Goal: Task Accomplishment & Management: Complete application form

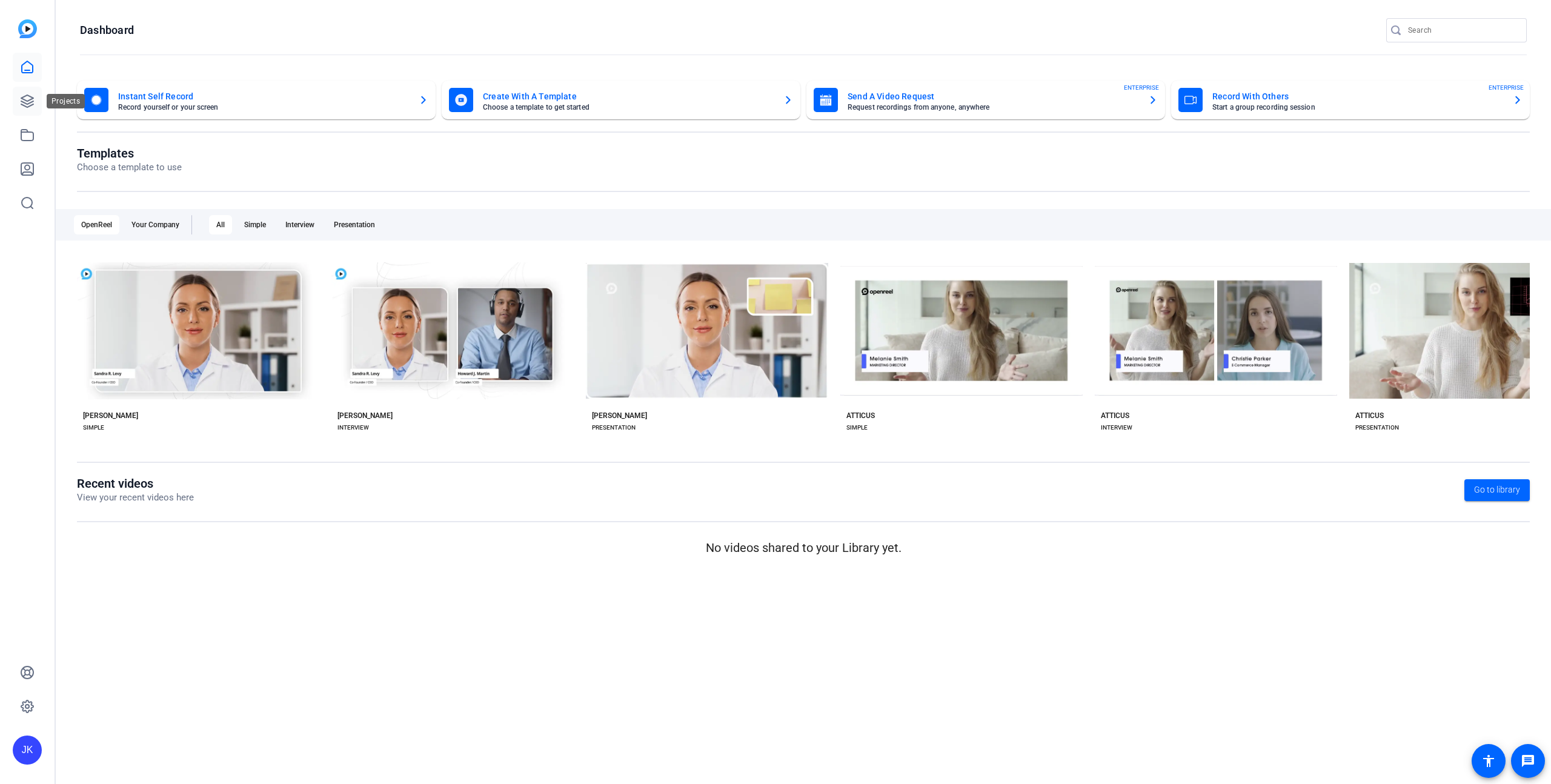
click at [25, 102] on icon at bounding box center [27, 101] width 14 height 14
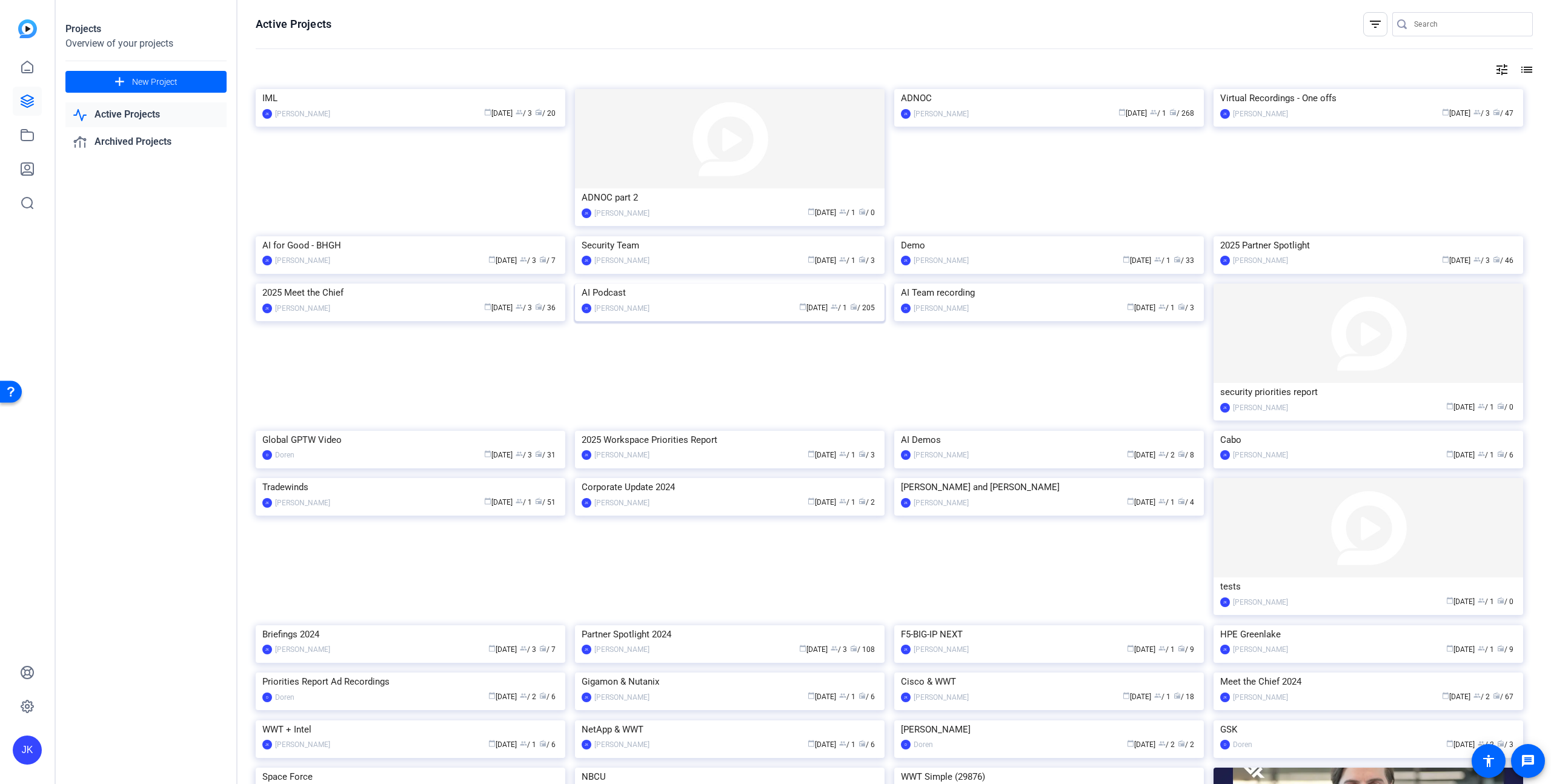
click at [687, 283] on img at bounding box center [730, 283] width 309 height 0
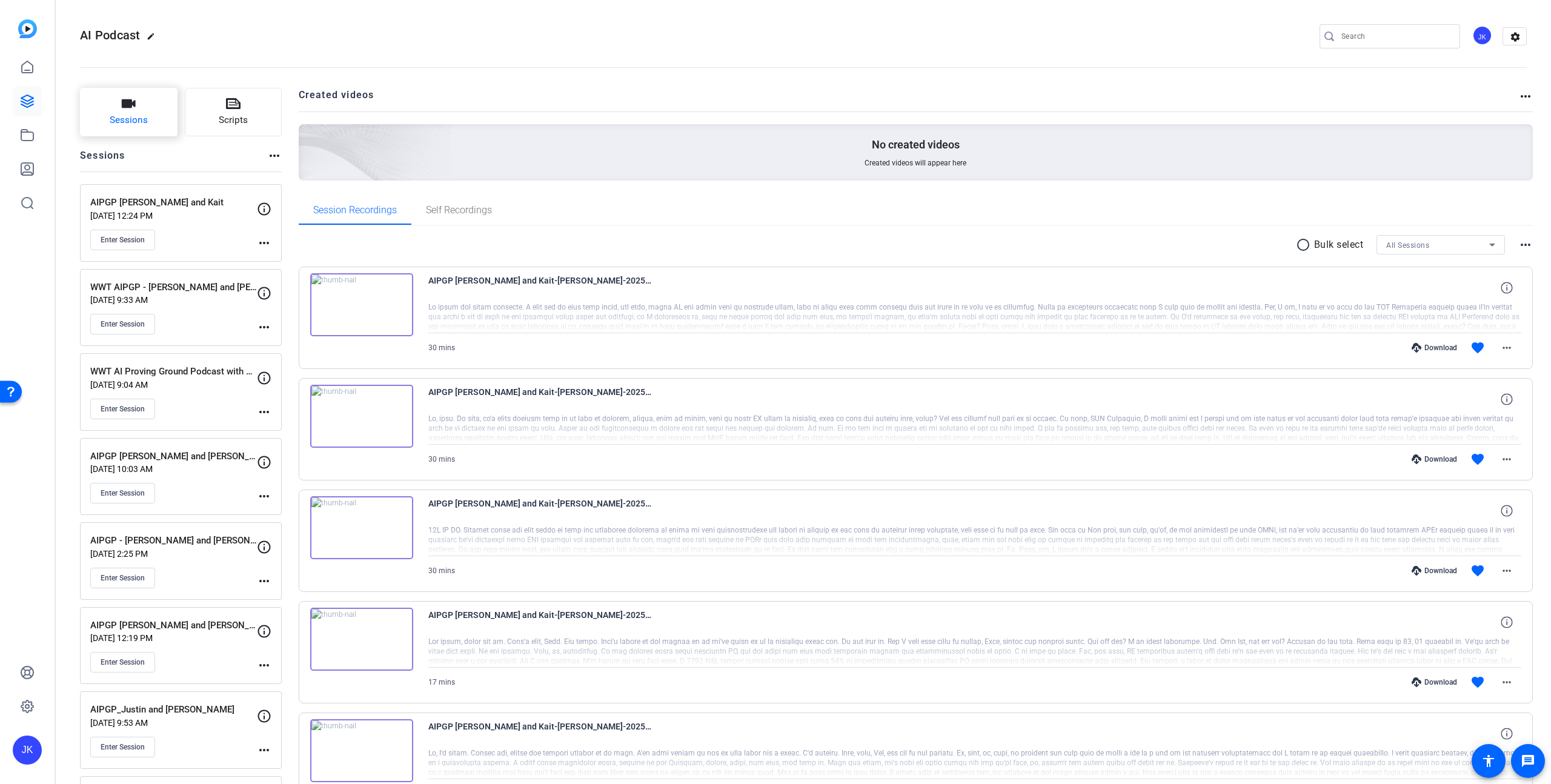
click at [126, 105] on icon "button" at bounding box center [129, 103] width 14 height 8
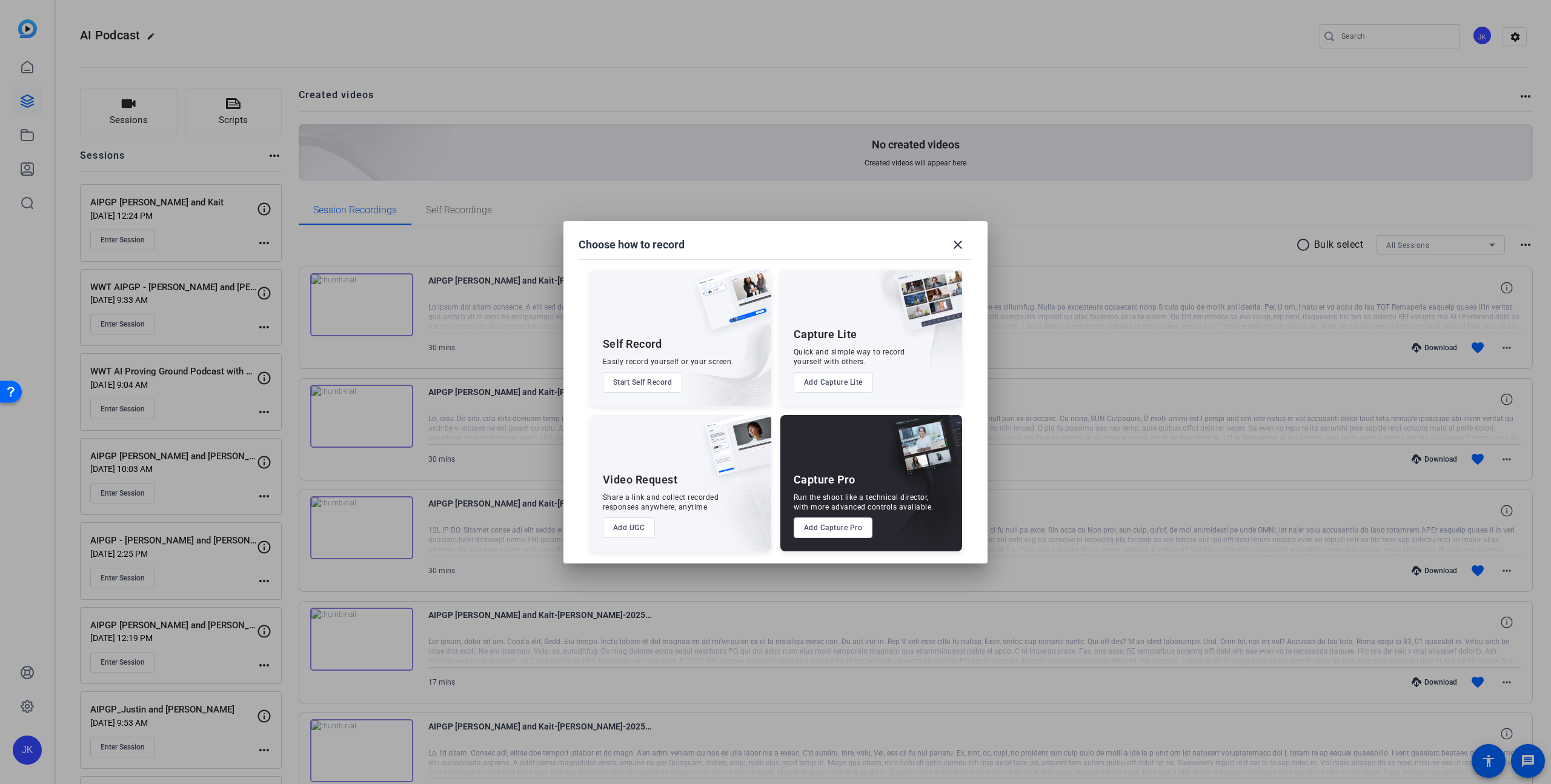
click at [843, 526] on button "Add Capture Pro" at bounding box center [833, 528] width 79 height 21
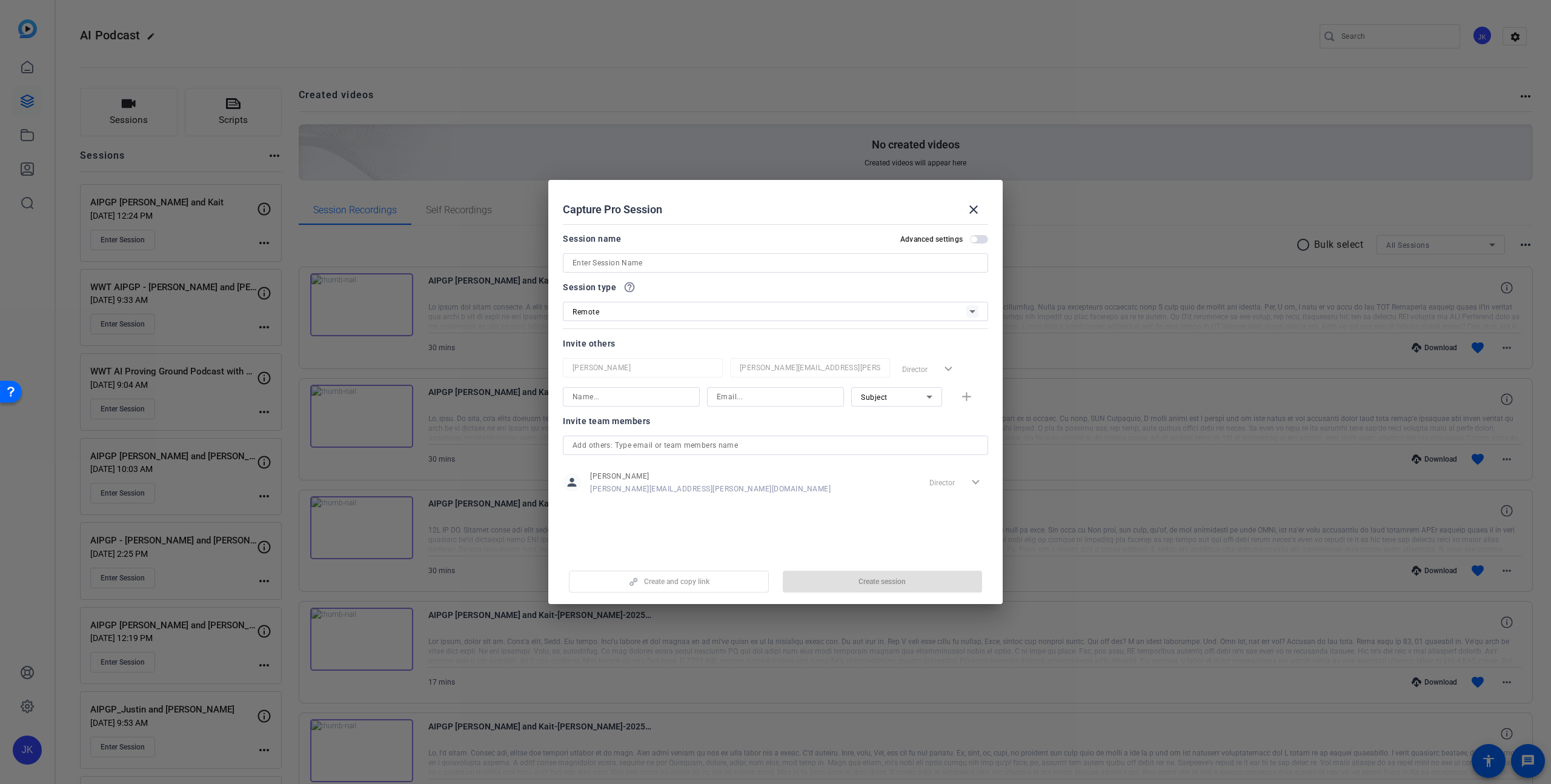
click at [646, 265] on input at bounding box center [775, 262] width 406 height 14
type input "AIPGP [PERSON_NAME] and [PERSON_NAME]"
click at [747, 398] on input at bounding box center [775, 396] width 117 height 14
paste input "[PERSON_NAME][EMAIL_ADDRESS][DOMAIN_NAME]"
type input "[PERSON_NAME][EMAIL_ADDRESS][DOMAIN_NAME]"
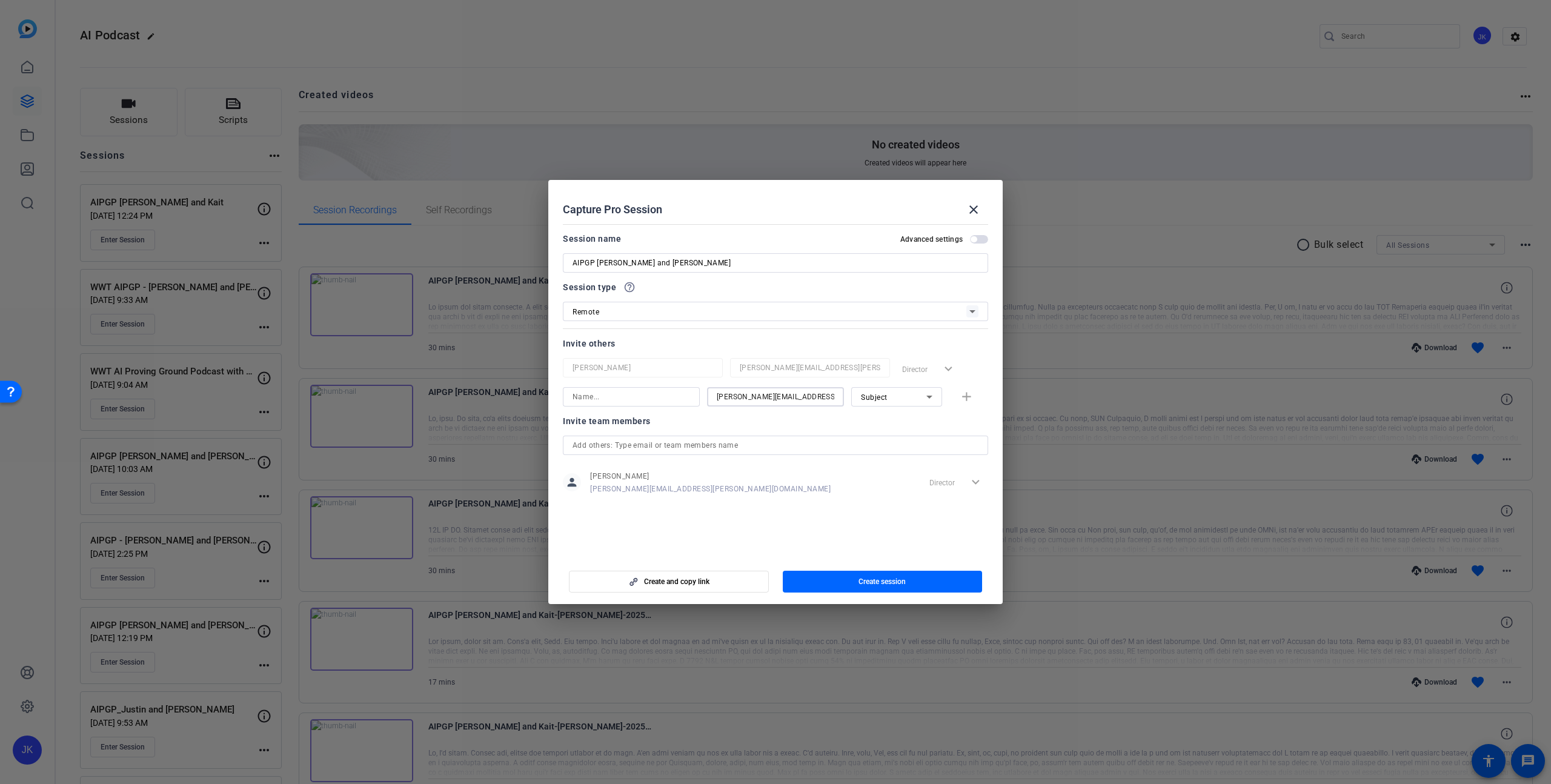
click at [668, 395] on input at bounding box center [631, 396] width 117 height 14
type input "[PERSON_NAME]"
click at [972, 401] on mat-icon "add" at bounding box center [966, 397] width 15 height 15
click at [746, 423] on input at bounding box center [775, 425] width 117 height 14
paste input "[PERSON_NAME][EMAIL_ADDRESS][PERSON_NAME][DOMAIN_NAME]"
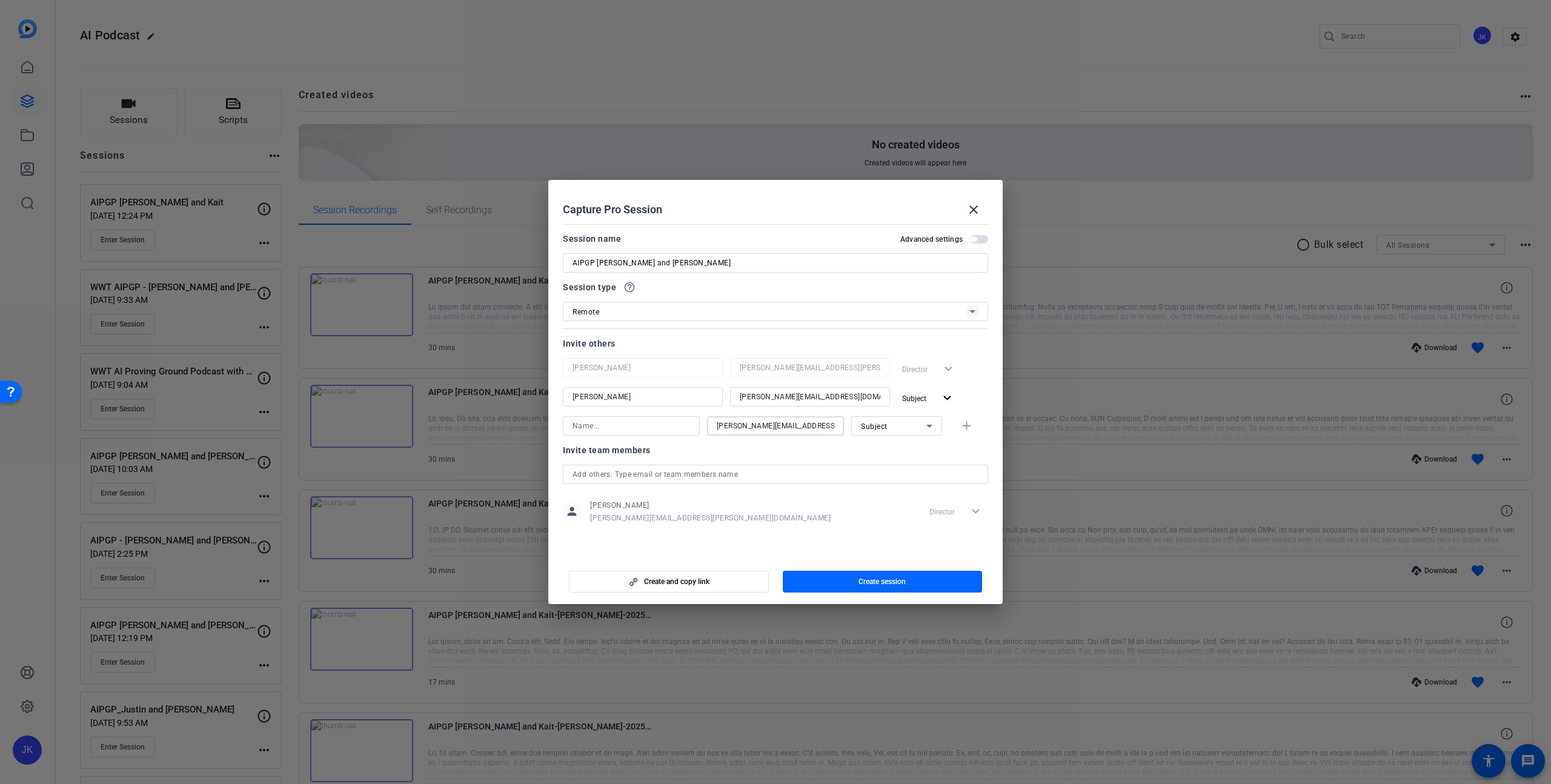
type input "[PERSON_NAME][EMAIL_ADDRESS][PERSON_NAME][DOMAIN_NAME]"
click at [647, 429] on input at bounding box center [631, 425] width 117 height 14
type input "[PERSON_NAME]"
click at [972, 428] on mat-icon "add" at bounding box center [966, 426] width 15 height 15
click at [743, 457] on input at bounding box center [775, 454] width 117 height 14
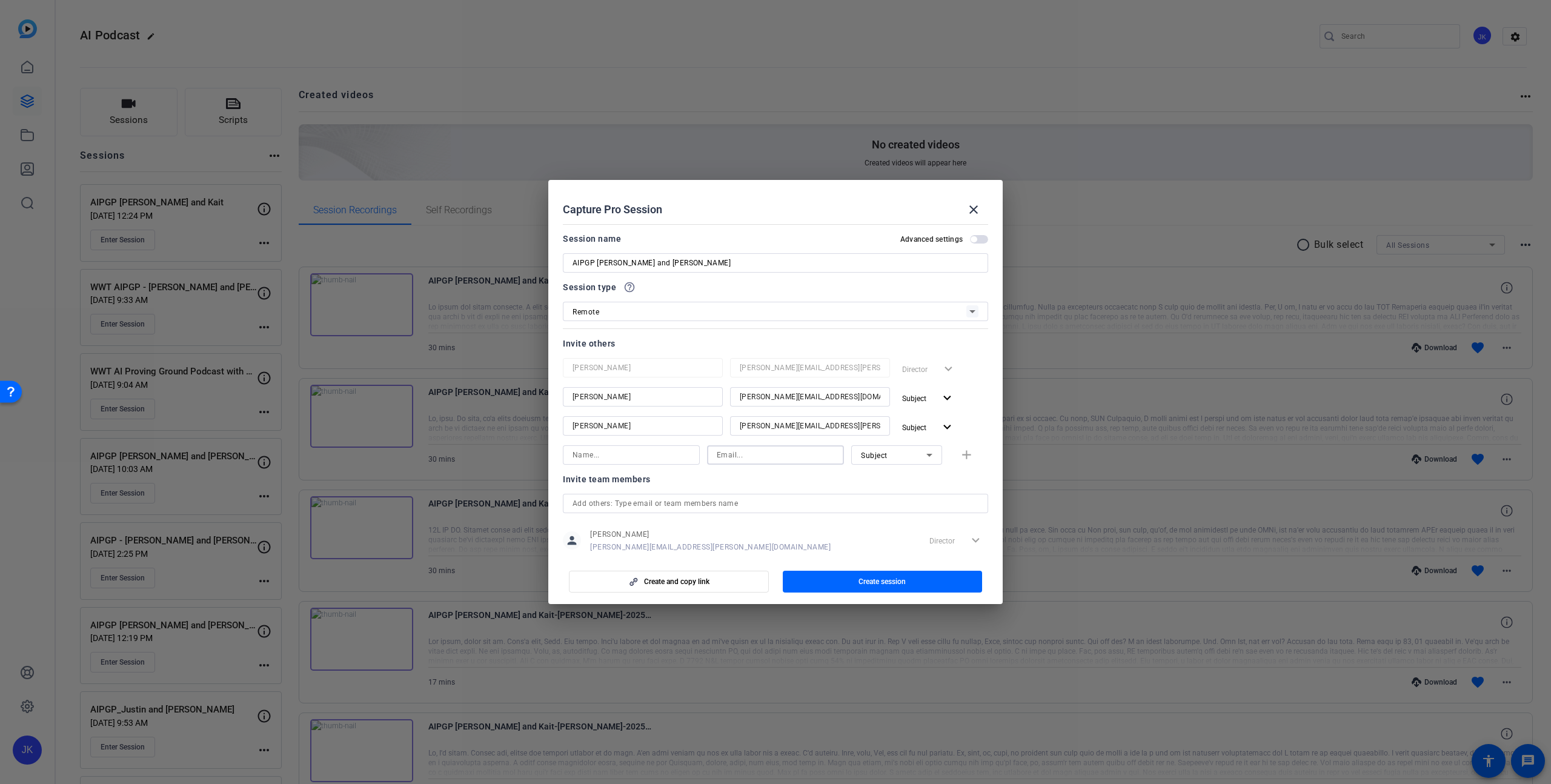
paste input "[PERSON_NAME][EMAIL_ADDRESS][PERSON_NAME][DOMAIN_NAME]"
click at [647, 453] on input at bounding box center [631, 454] width 117 height 14
click at [794, 457] on input "[PERSON_NAME][EMAIL_ADDRESS][PERSON_NAME][DOMAIN_NAME]" at bounding box center [775, 454] width 117 height 14
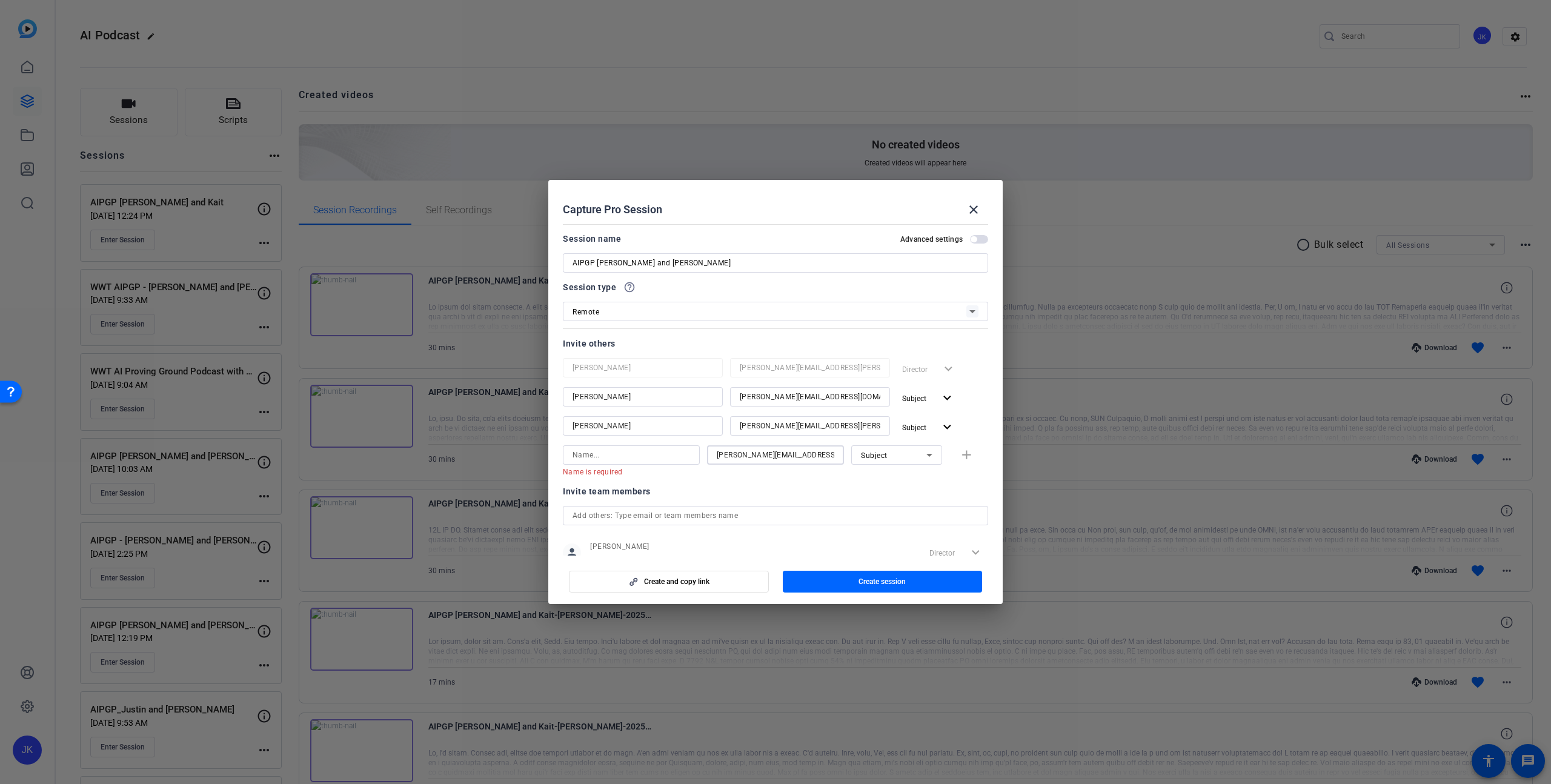
type input "="
click at [657, 455] on input at bounding box center [631, 454] width 117 height 14
click at [743, 460] on input at bounding box center [775, 454] width 117 height 14
paste input "[PERSON_NAME][EMAIL_ADDRESS][PERSON_NAME][DOMAIN_NAME]"
type input "[PERSON_NAME][EMAIL_ADDRESS][PERSON_NAME][DOMAIN_NAME]"
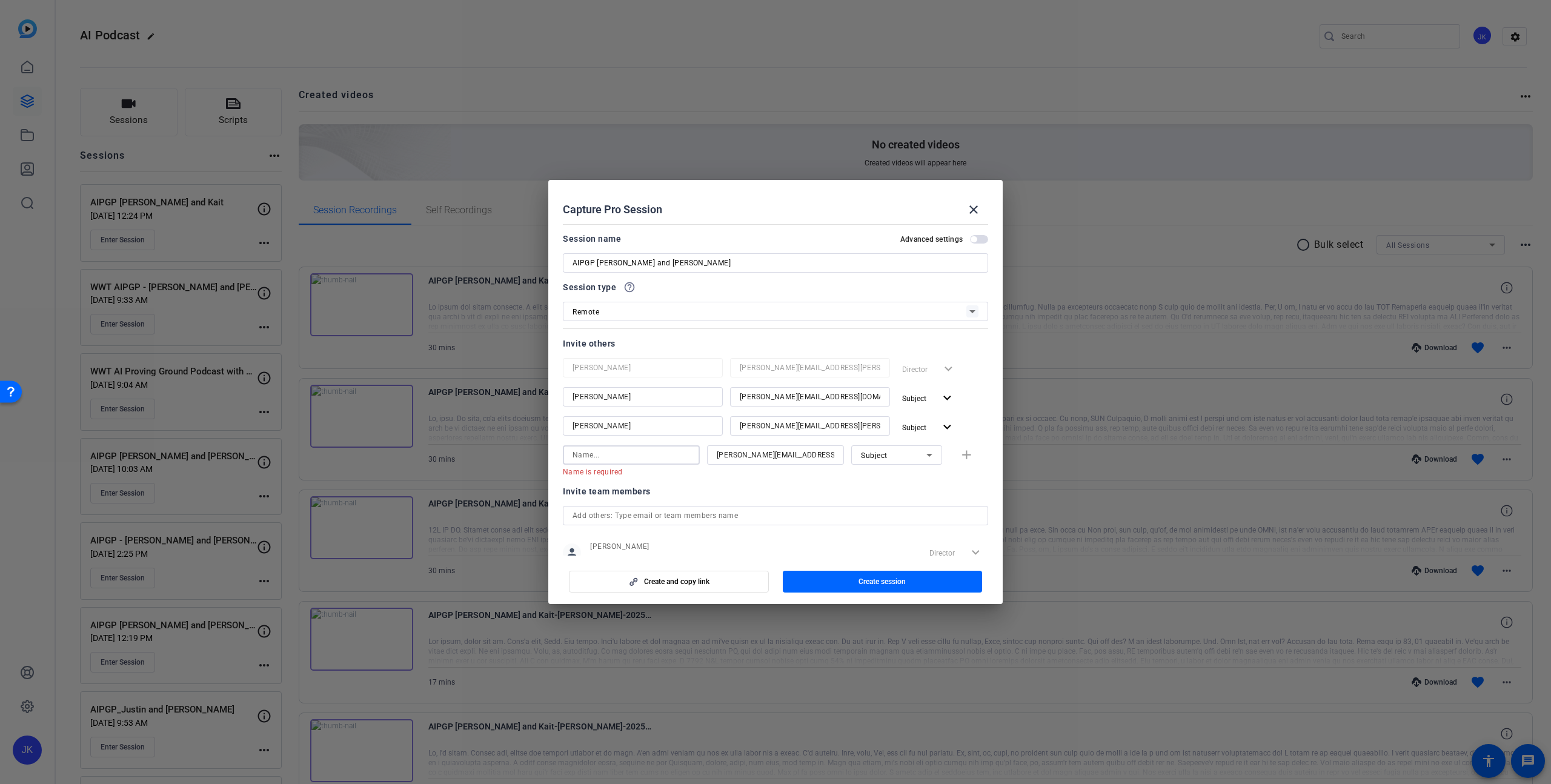
click at [657, 457] on input at bounding box center [631, 454] width 117 height 14
type input "[PERSON_NAME]"
click at [936, 463] on div "Subject" at bounding box center [897, 455] width 91 height 19
click at [907, 485] on mat-option "Collaborator" at bounding box center [897, 479] width 91 height 19
click at [963, 460] on mat-icon "add" at bounding box center [966, 455] width 15 height 15
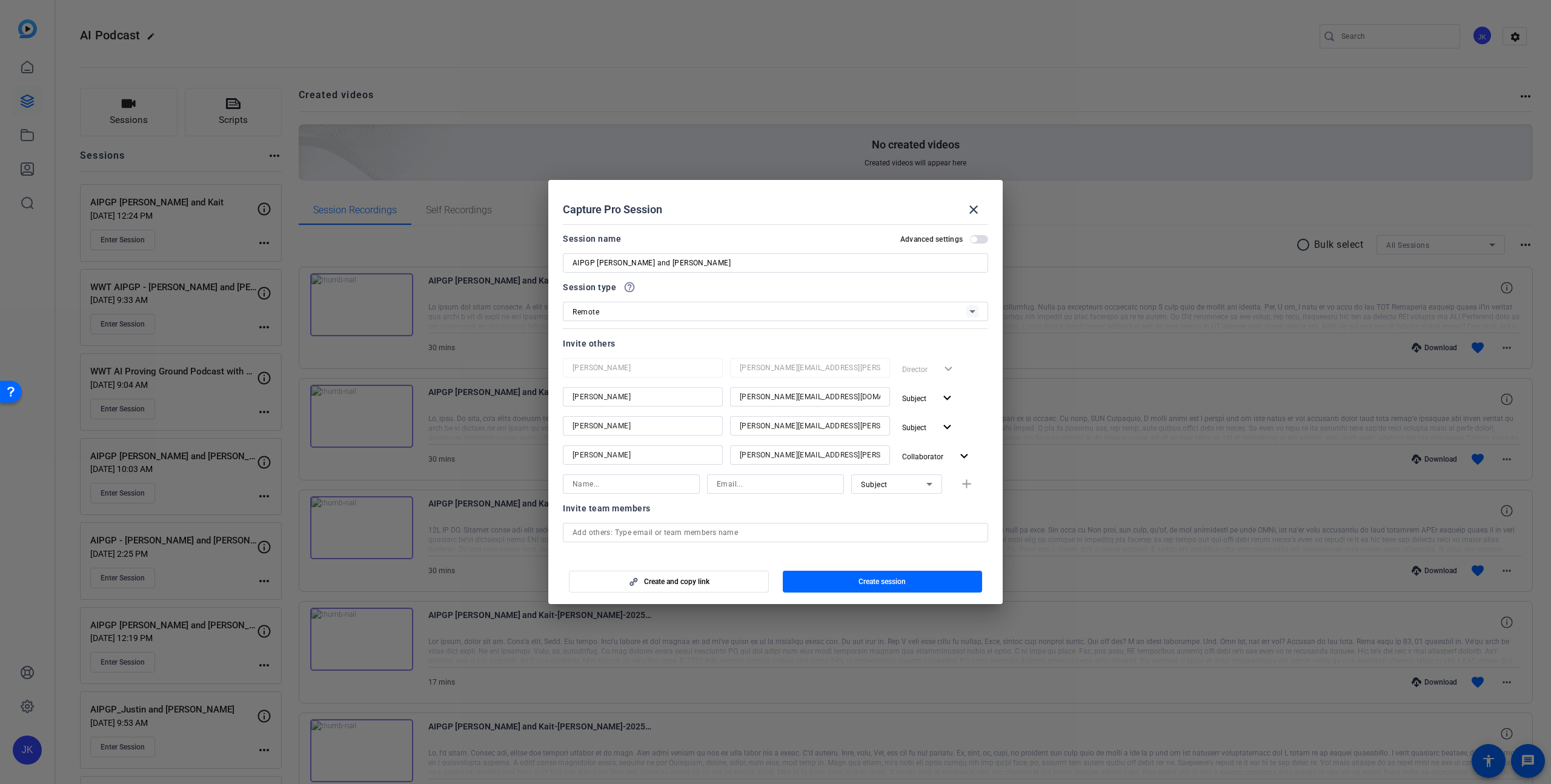
click at [753, 489] on input at bounding box center [775, 484] width 117 height 14
paste input "[EMAIL_ADDRESS][PERSON_NAME][DOMAIN_NAME]"
type input "[EMAIL_ADDRESS][PERSON_NAME][DOMAIN_NAME]"
click at [672, 485] on input at bounding box center [631, 484] width 117 height 14
type input "[PERSON_NAME]"
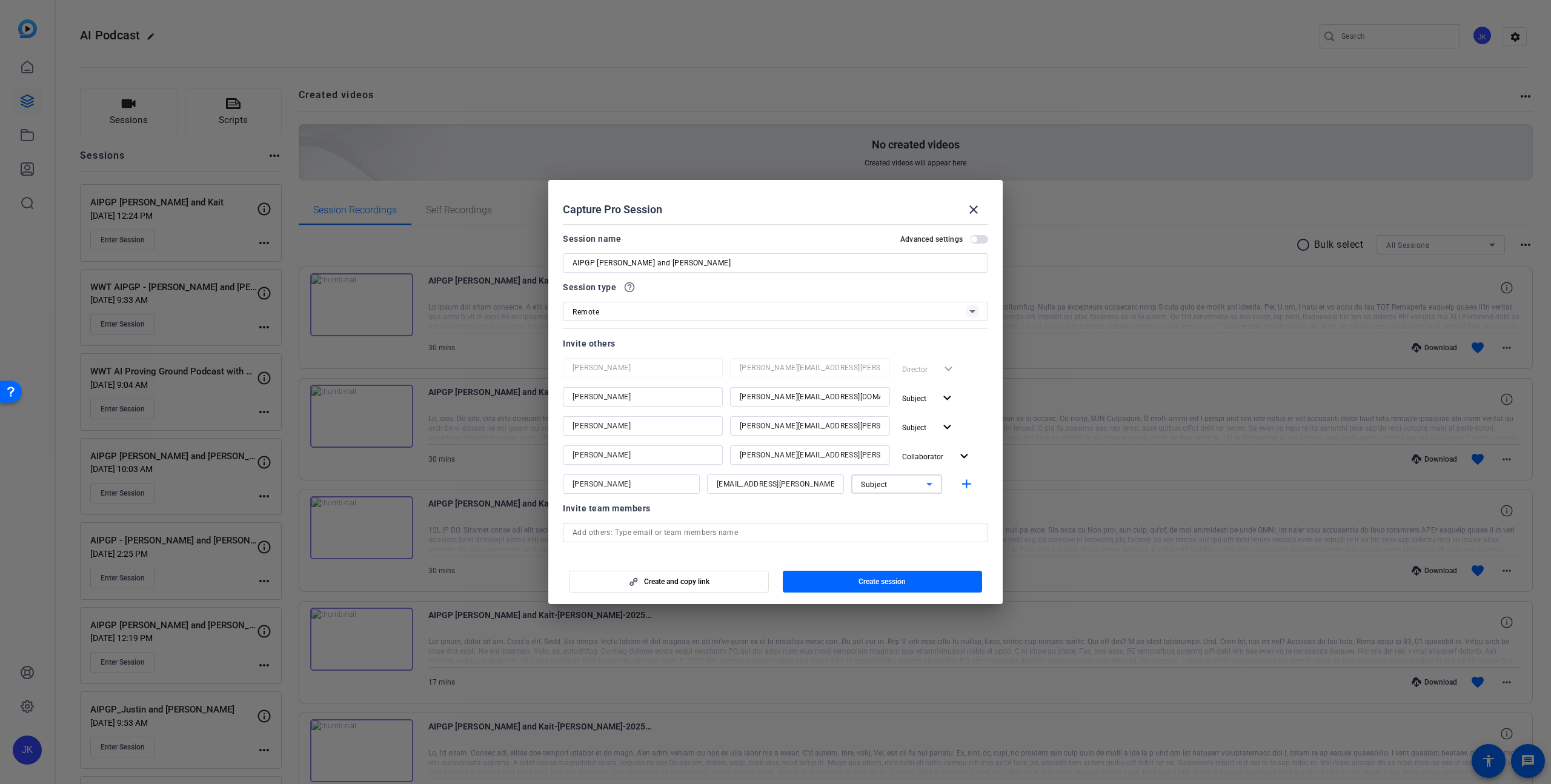
click at [911, 486] on div "Subject" at bounding box center [894, 484] width 66 height 15
click at [880, 507] on span "Collaborator" at bounding box center [883, 507] width 44 height 14
click at [969, 484] on mat-icon "add" at bounding box center [966, 484] width 15 height 15
click at [898, 578] on span "Create session" at bounding box center [882, 581] width 47 height 10
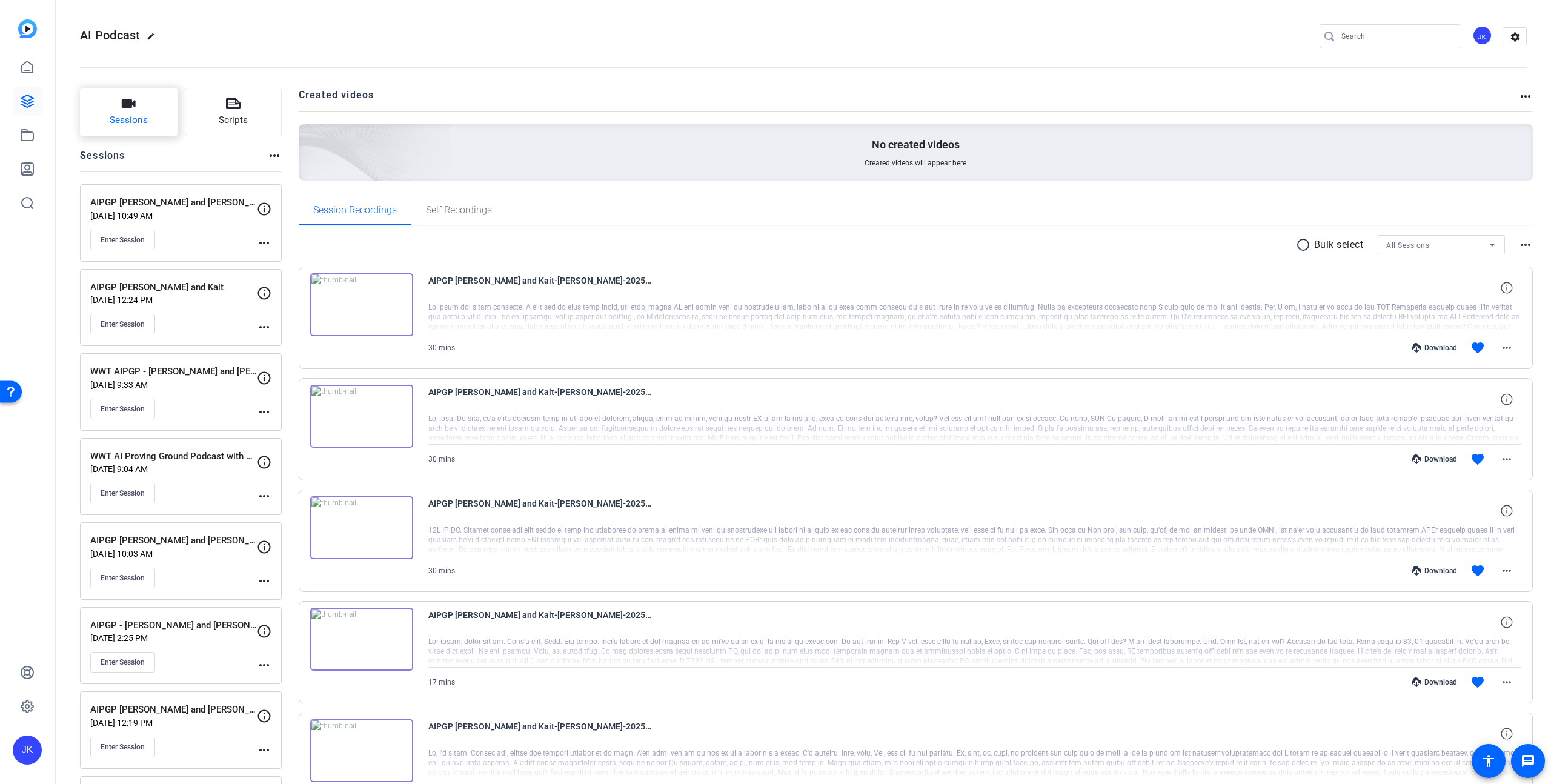
click at [139, 114] on span "Sessions" at bounding box center [129, 120] width 38 height 14
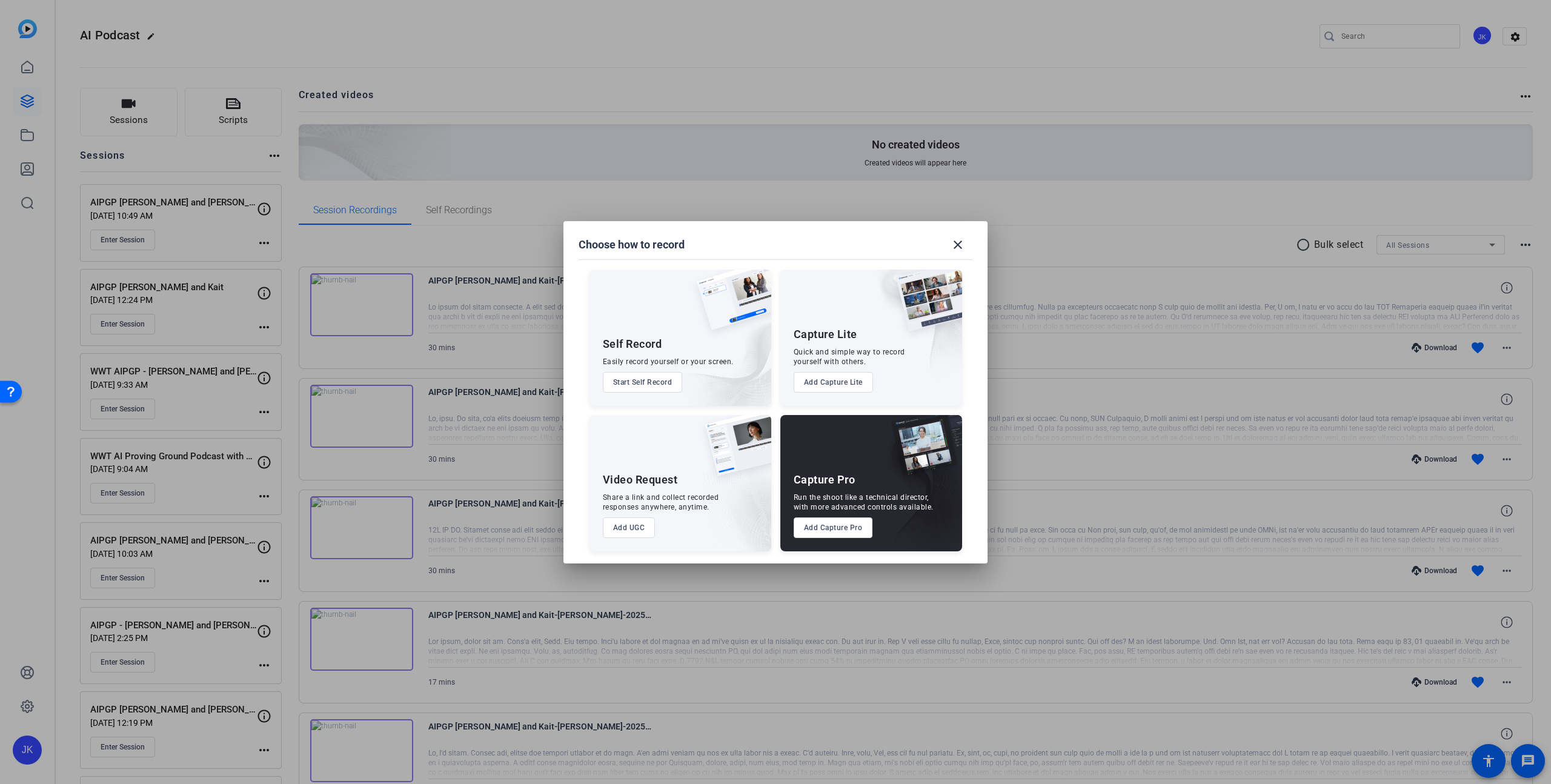
click at [824, 532] on button "Add Capture Pro" at bounding box center [833, 528] width 79 height 21
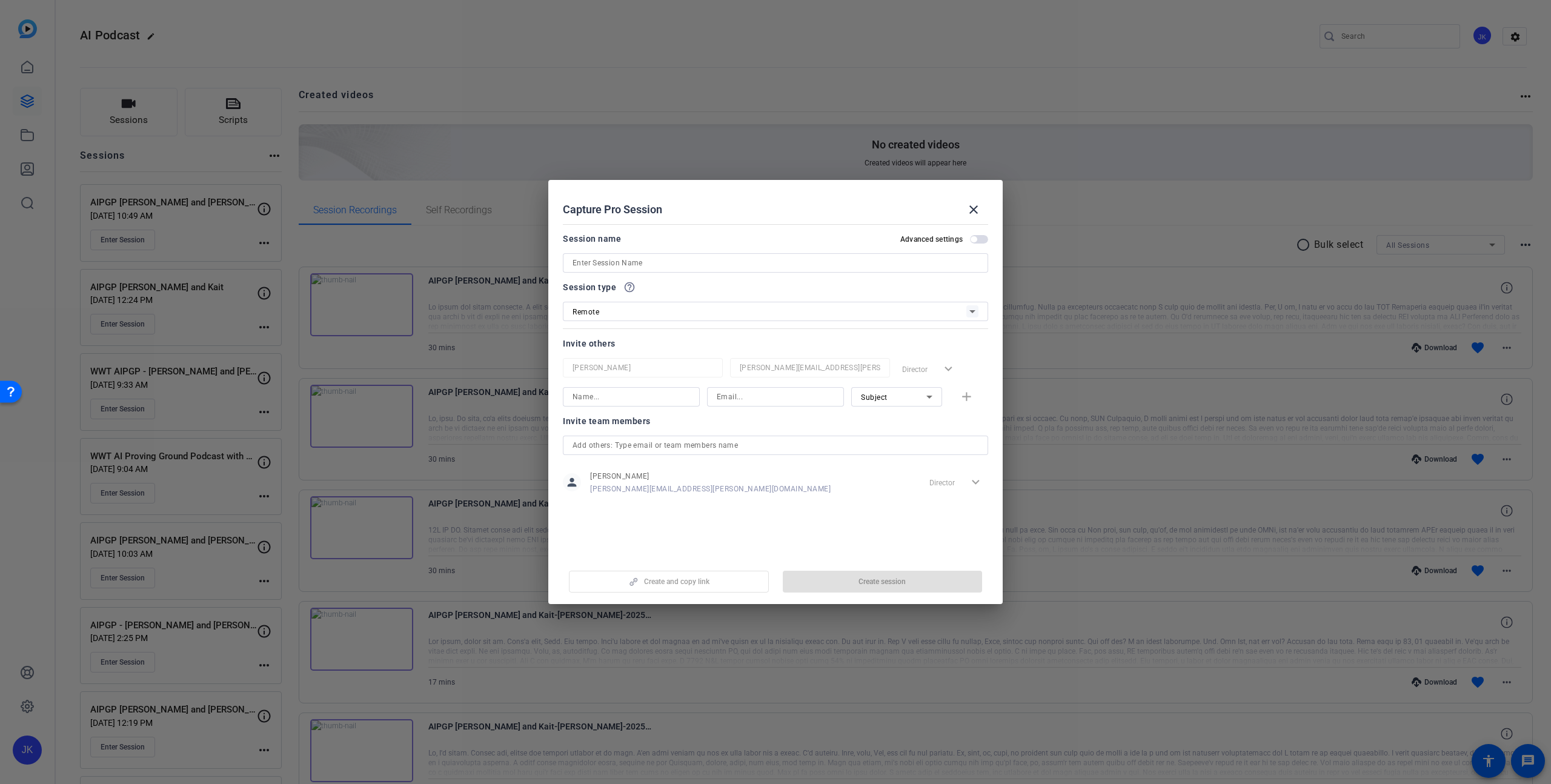
click at [651, 257] on input at bounding box center [775, 262] width 406 height 14
type input "AIPGP [PERSON_NAME] and [PERSON_NAME]"
click at [739, 400] on input at bounding box center [775, 396] width 117 height 14
paste input "[PERSON_NAME][EMAIL_ADDRESS][PERSON_NAME][DOMAIN_NAME]"
type input "[PERSON_NAME][EMAIL_ADDRESS][PERSON_NAME][DOMAIN_NAME]"
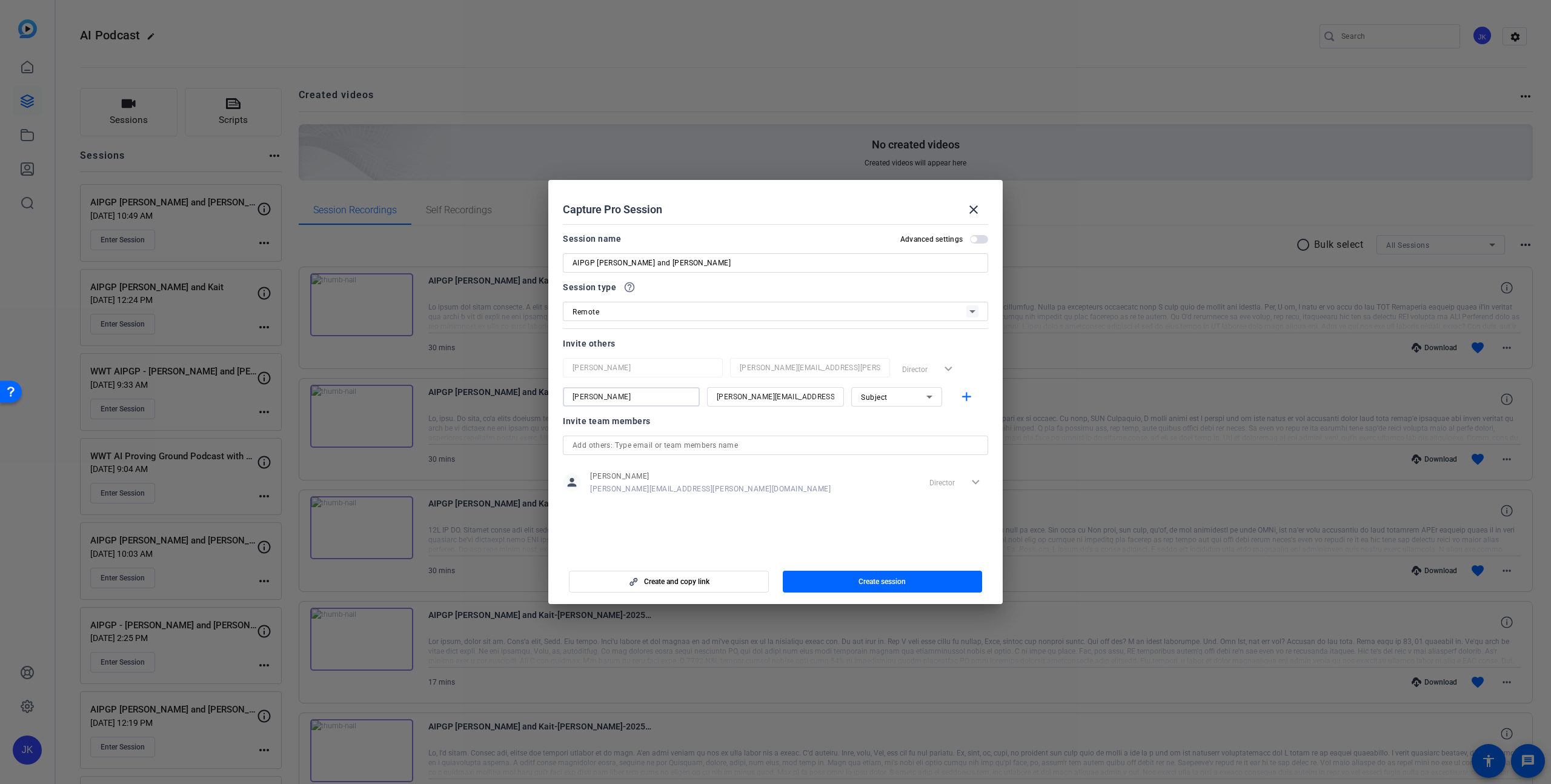
click at [623, 395] on input "[PERSON_NAME]" at bounding box center [631, 396] width 117 height 14
type input "[PERSON_NAME]"
click at [962, 392] on mat-icon "add" at bounding box center [966, 397] width 15 height 15
click at [732, 425] on input at bounding box center [775, 425] width 117 height 14
paste input "[PERSON_NAME][EMAIL_ADDRESS][PERSON_NAME][DOMAIN_NAME]"
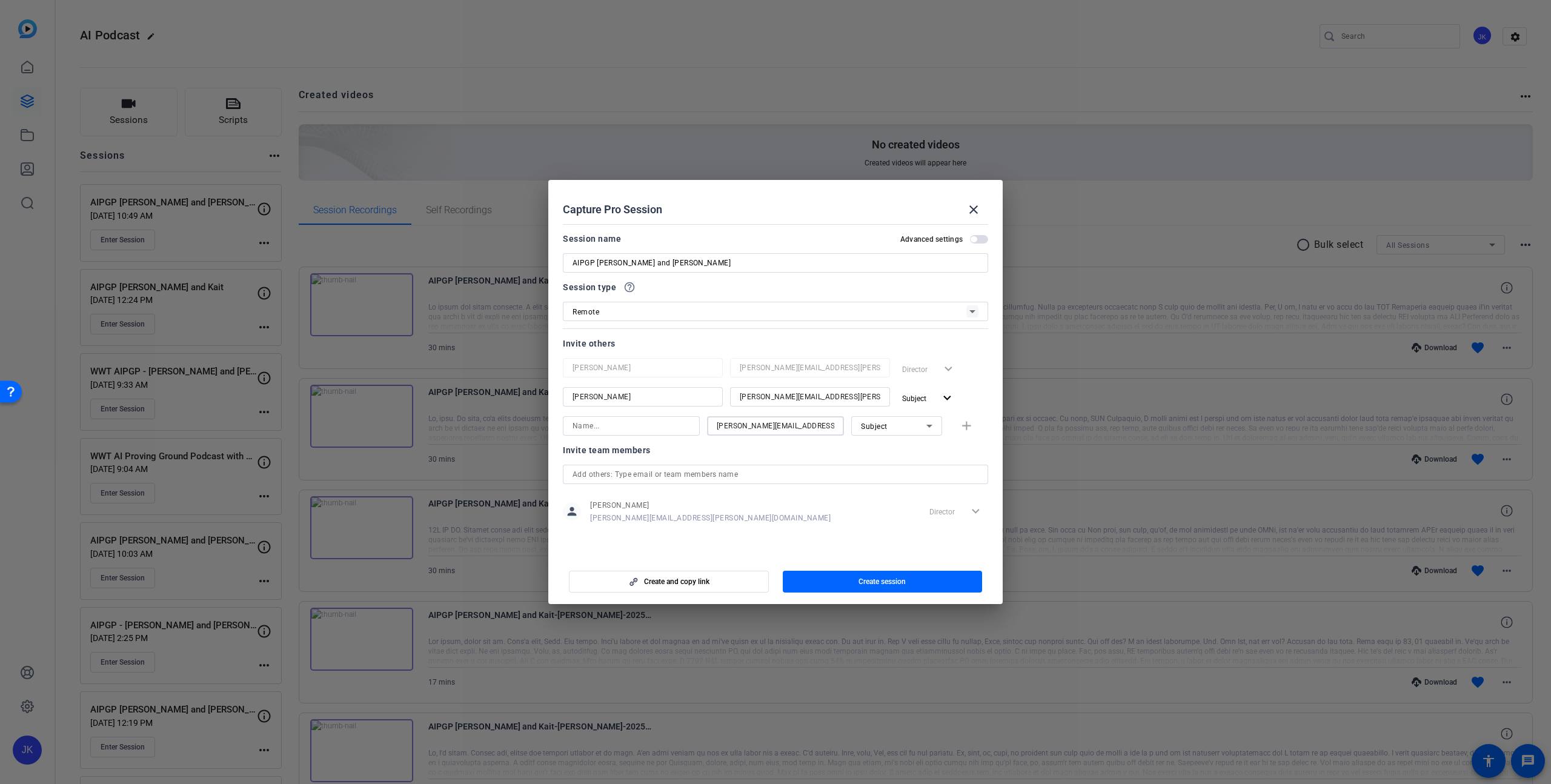
type input "[PERSON_NAME][EMAIL_ADDRESS][PERSON_NAME][DOMAIN_NAME]"
click at [644, 427] on input at bounding box center [631, 425] width 117 height 14
type input "[PERSON_NAME]"
click at [963, 430] on mat-icon "add" at bounding box center [966, 426] width 15 height 15
click at [745, 448] on input at bounding box center [775, 454] width 117 height 14
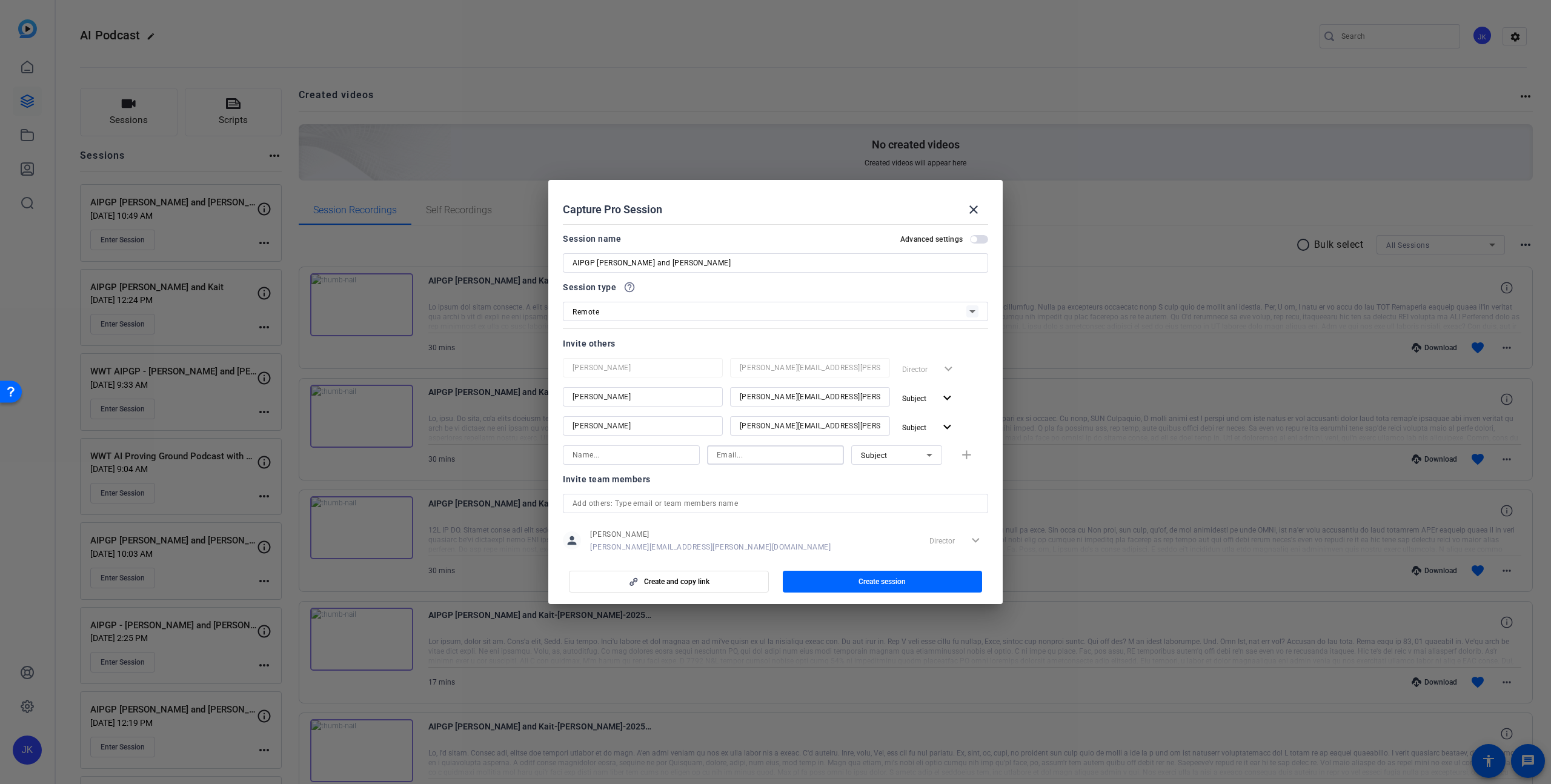
paste input "[EMAIL_ADDRESS][PERSON_NAME][DOMAIN_NAME]"
type input "[EMAIL_ADDRESS][PERSON_NAME][DOMAIN_NAME]"
click at [644, 444] on div at bounding box center [643, 442] width 160 height 13
click at [632, 454] on input at bounding box center [631, 454] width 117 height 14
type input "[PERSON_NAME]"
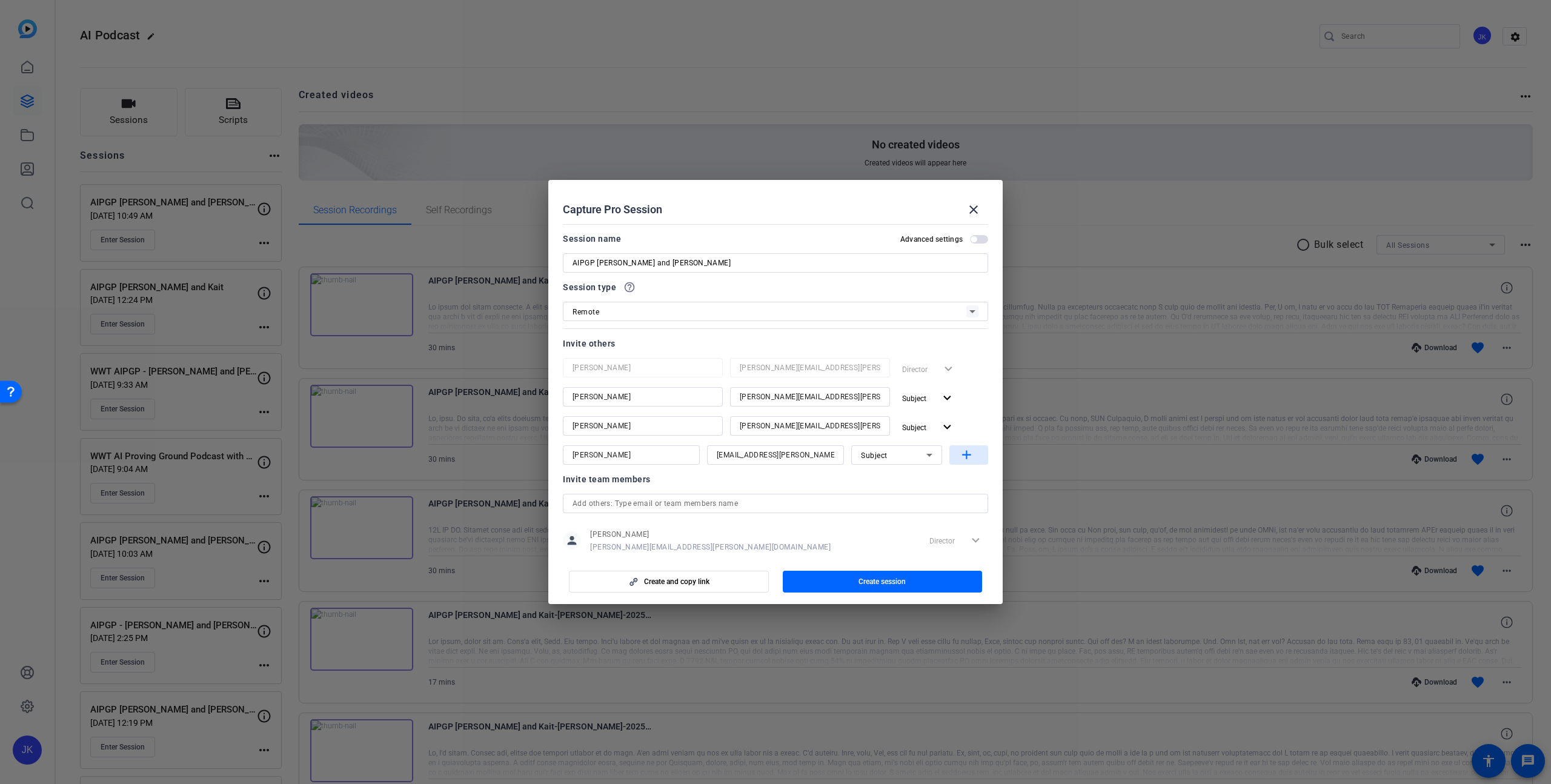
click at [959, 451] on mat-icon "add" at bounding box center [966, 455] width 15 height 15
click at [934, 454] on span "Subject" at bounding box center [919, 456] width 33 height 14
click at [931, 475] on span "Collaborator" at bounding box center [949, 481] width 44 height 14
click at [802, 515] on div "Invite team members" at bounding box center [775, 507] width 425 height 14
click at [678, 450] on input "[PERSON_NAME]" at bounding box center [643, 454] width 141 height 14
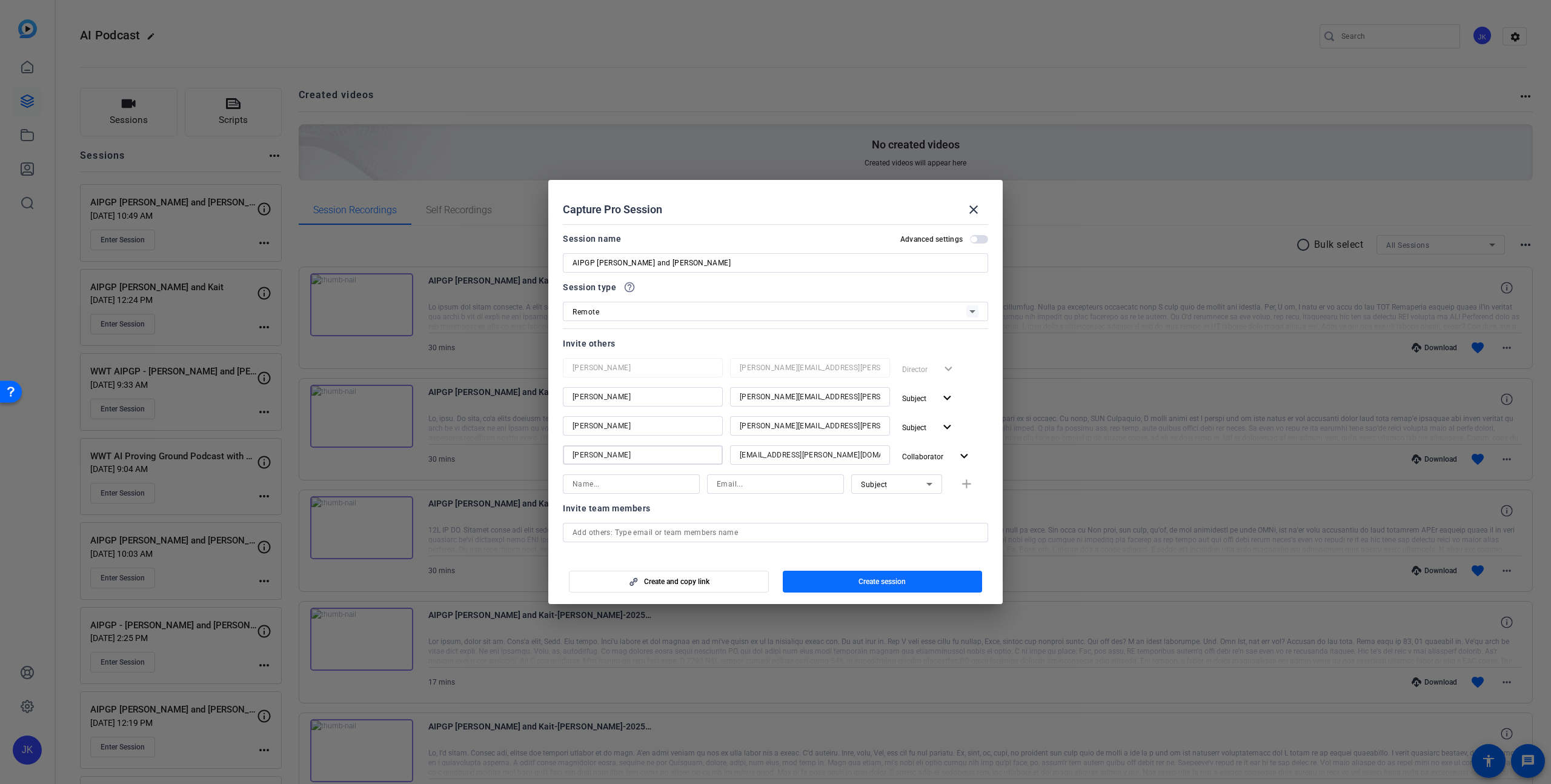
click at [872, 581] on span "Create session" at bounding box center [882, 581] width 47 height 10
